Goal: Information Seeking & Learning: Learn about a topic

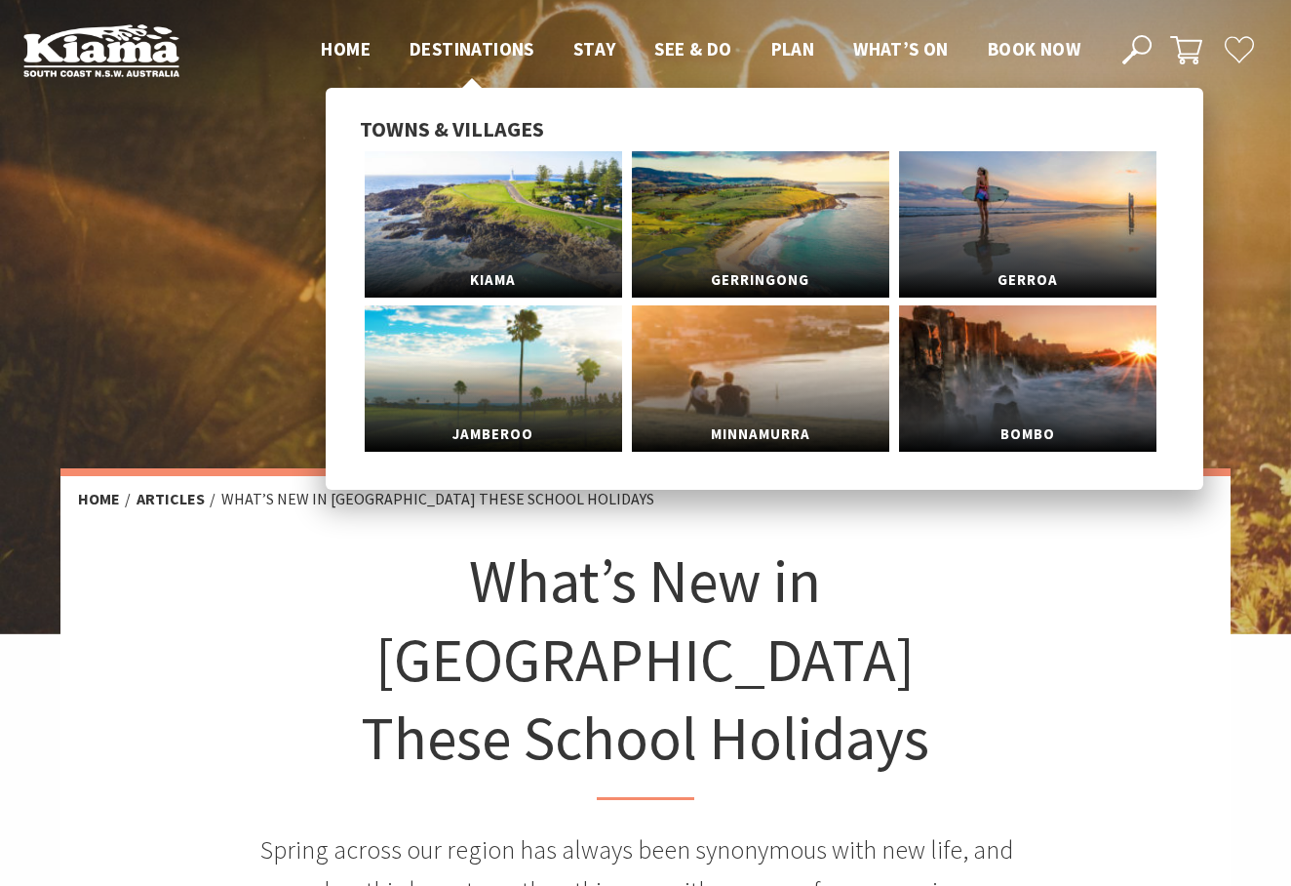
click at [478, 45] on span "Destinations" at bounding box center [472, 48] width 125 height 23
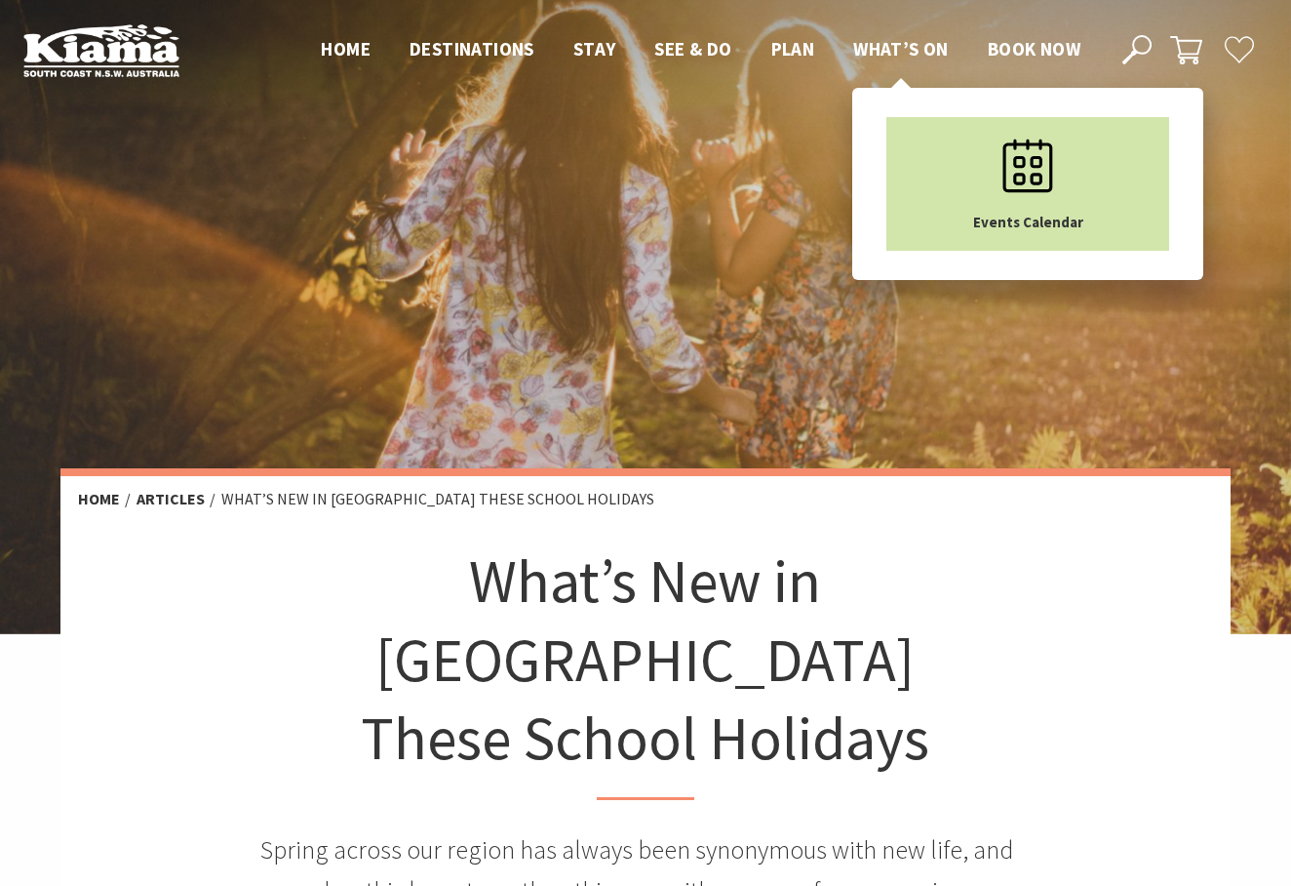
click at [915, 157] on link "Events Calendar" at bounding box center [1028, 184] width 283 height 134
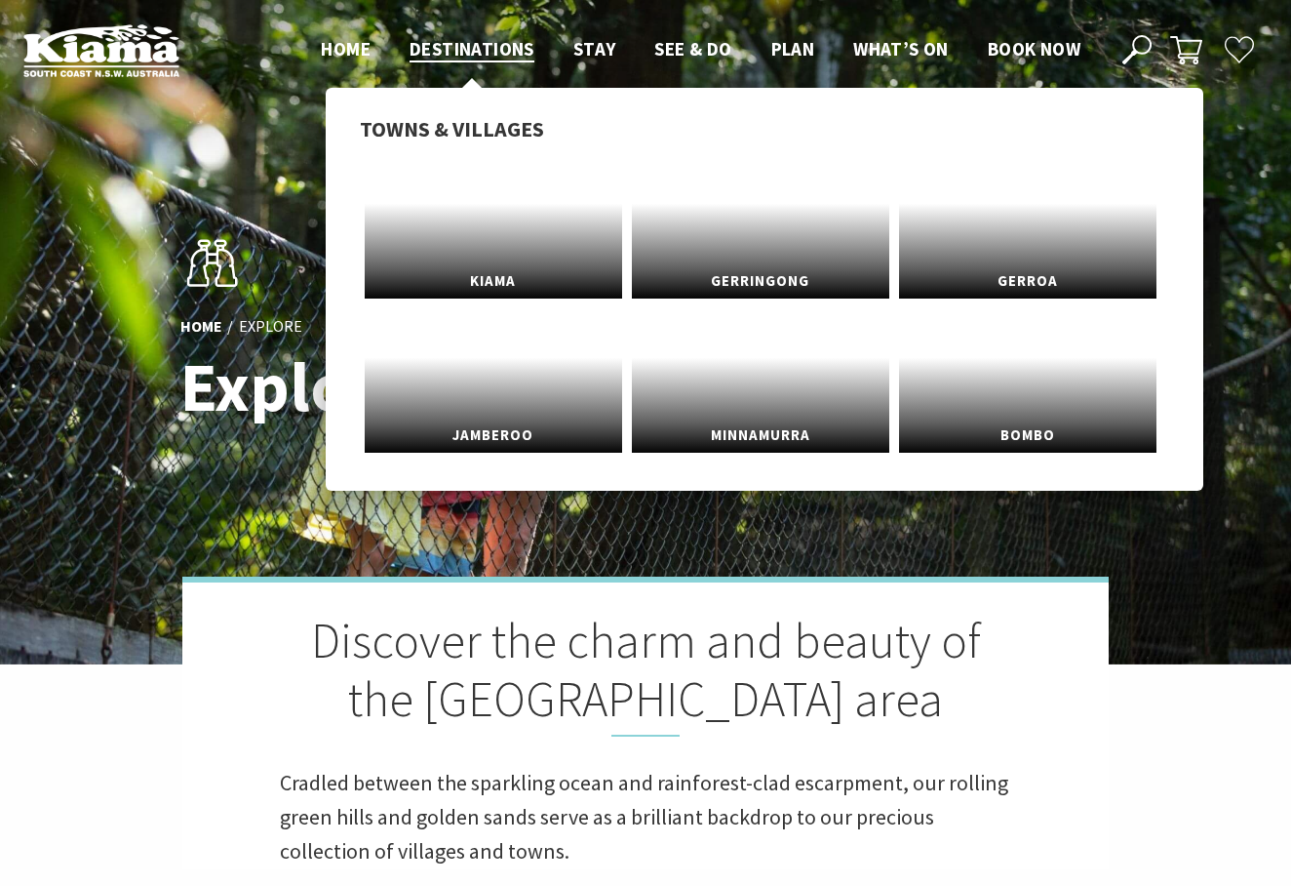
click at [478, 45] on span "Destinations" at bounding box center [472, 48] width 125 height 23
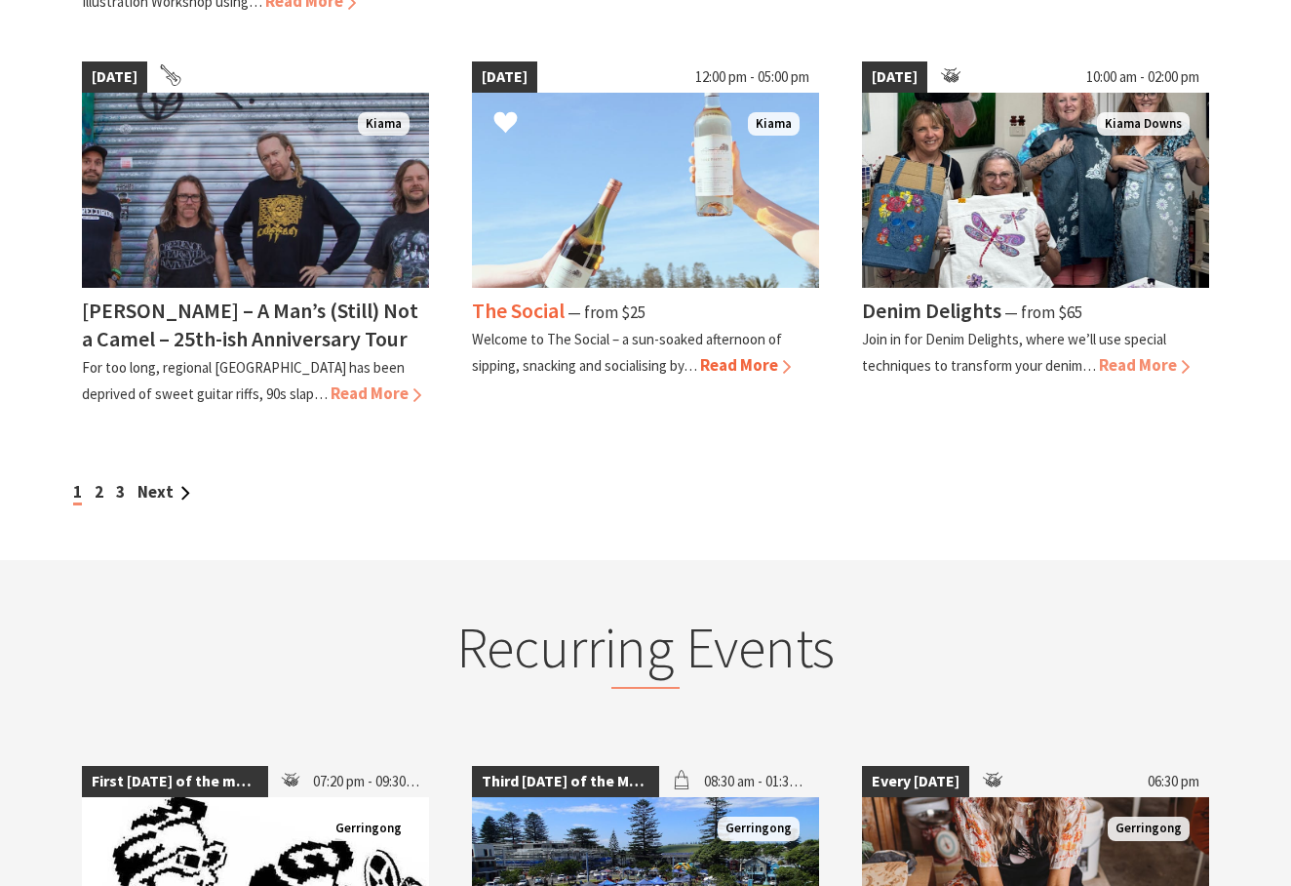
scroll to position [1785, 0]
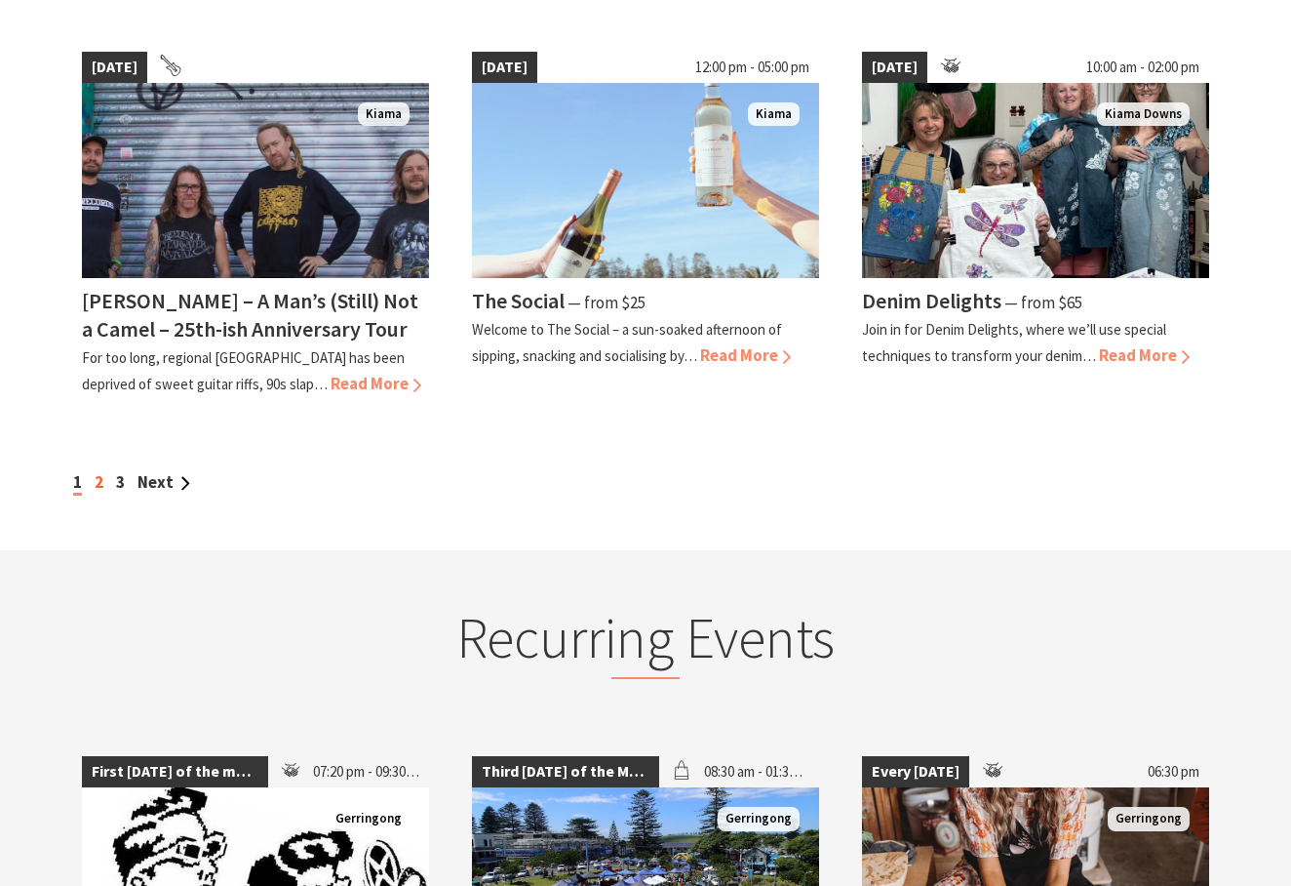
click at [99, 471] on link "2" at bounding box center [99, 481] width 9 height 21
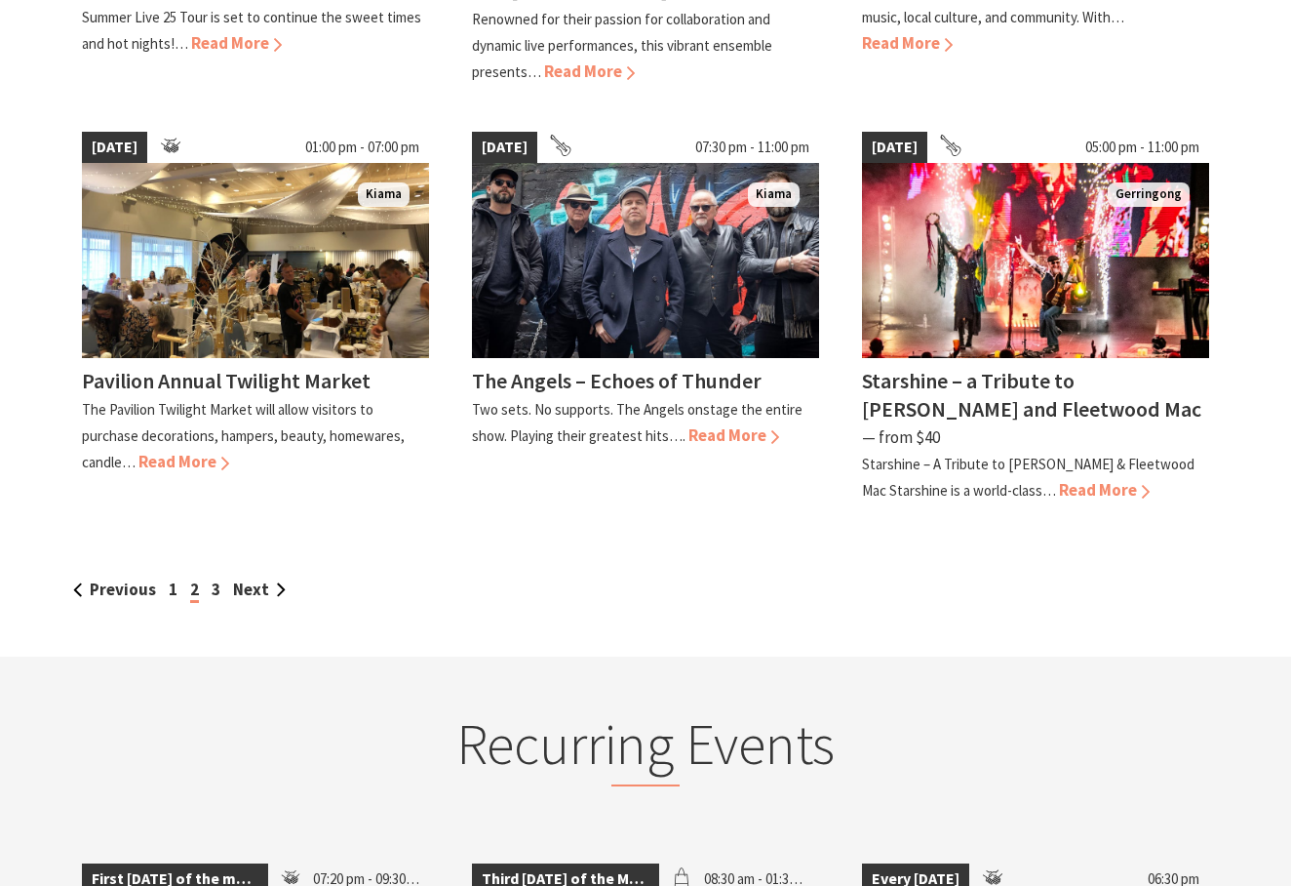
scroll to position [1954, 0]
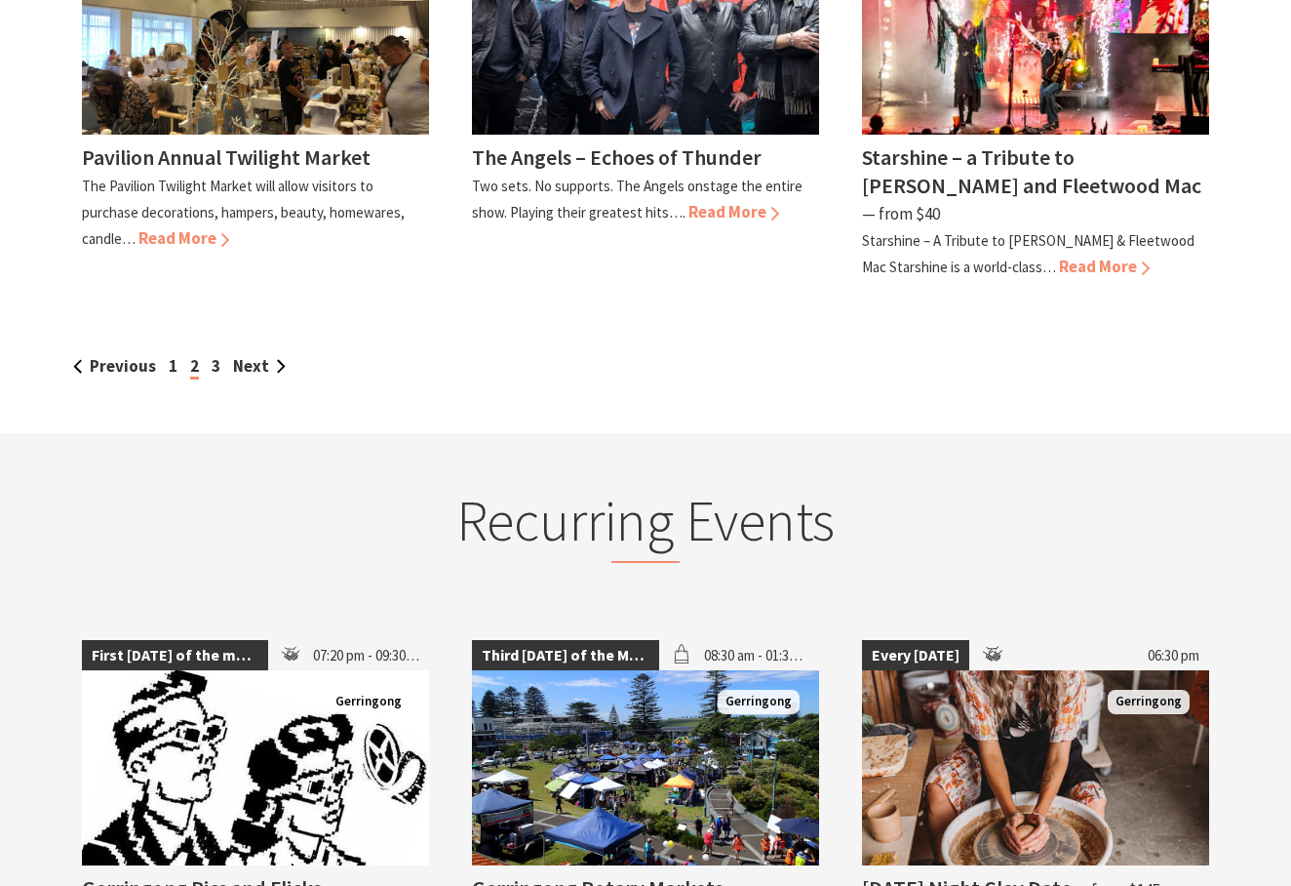
click at [166, 353] on div "Previous 1 2 3 Next" at bounding box center [645, 366] width 1155 height 26
click at [173, 355] on link "1" at bounding box center [173, 365] width 9 height 21
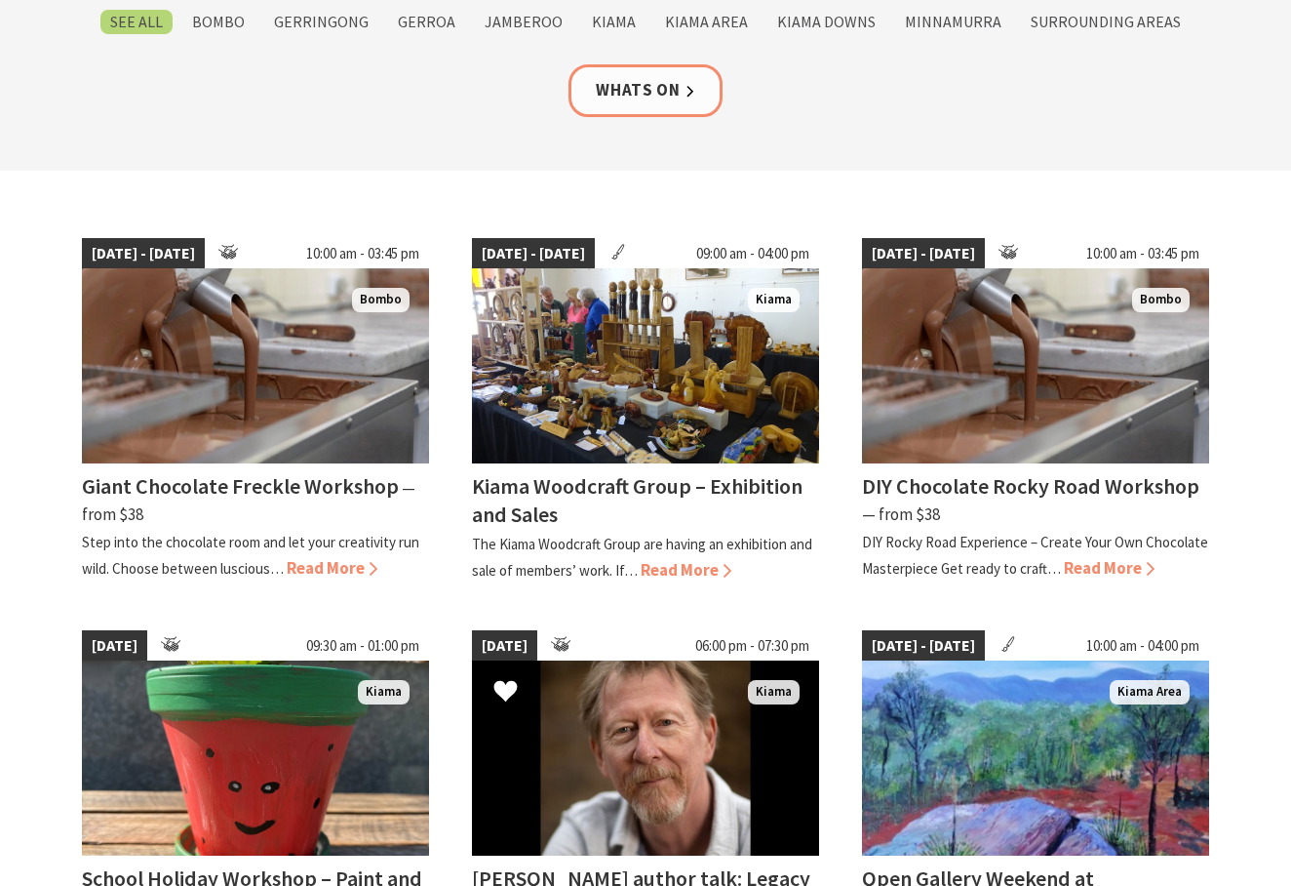
scroll to position [345, 0]
